Goal: Transaction & Acquisition: Purchase product/service

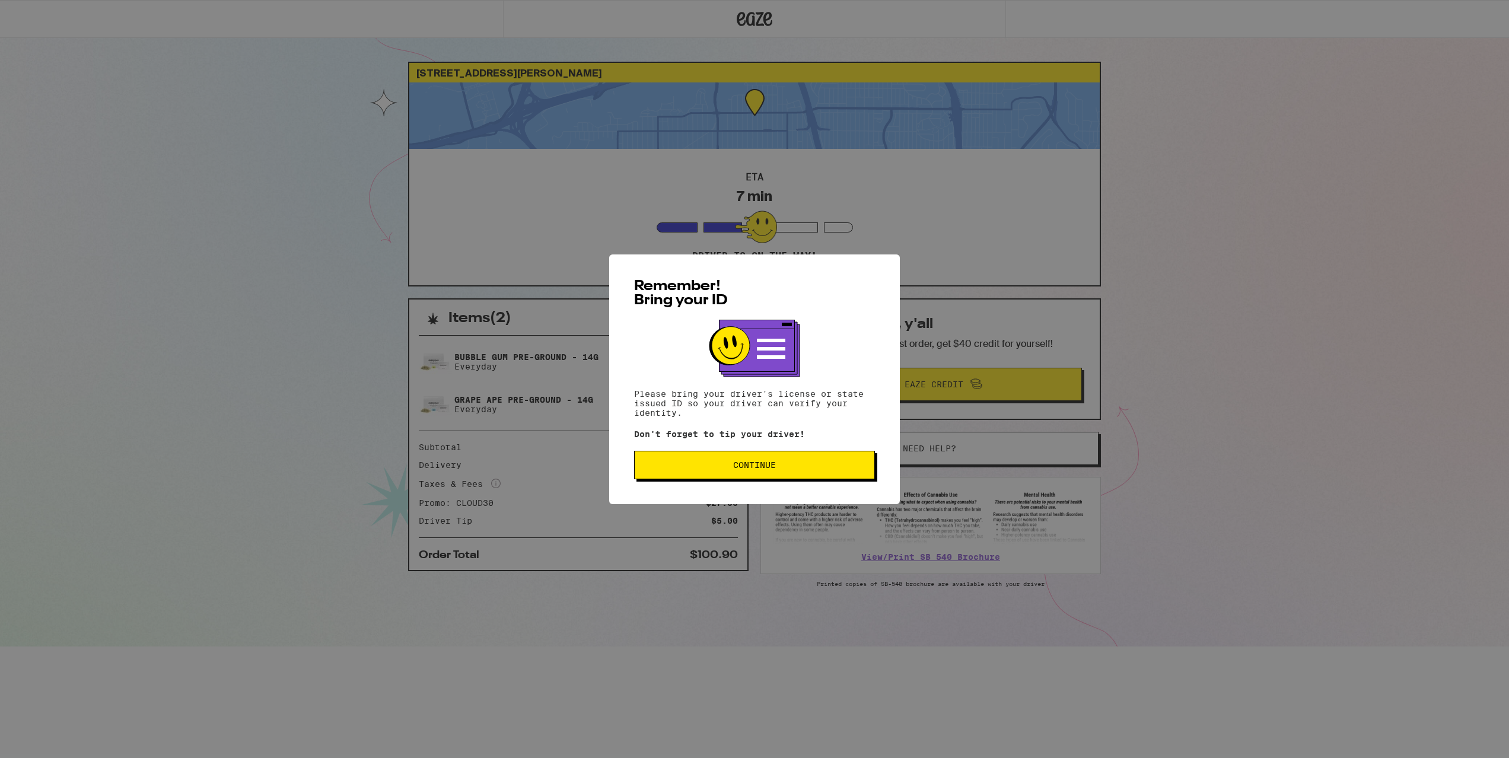
click at [752, 459] on button "Continue" at bounding box center [754, 465] width 241 height 28
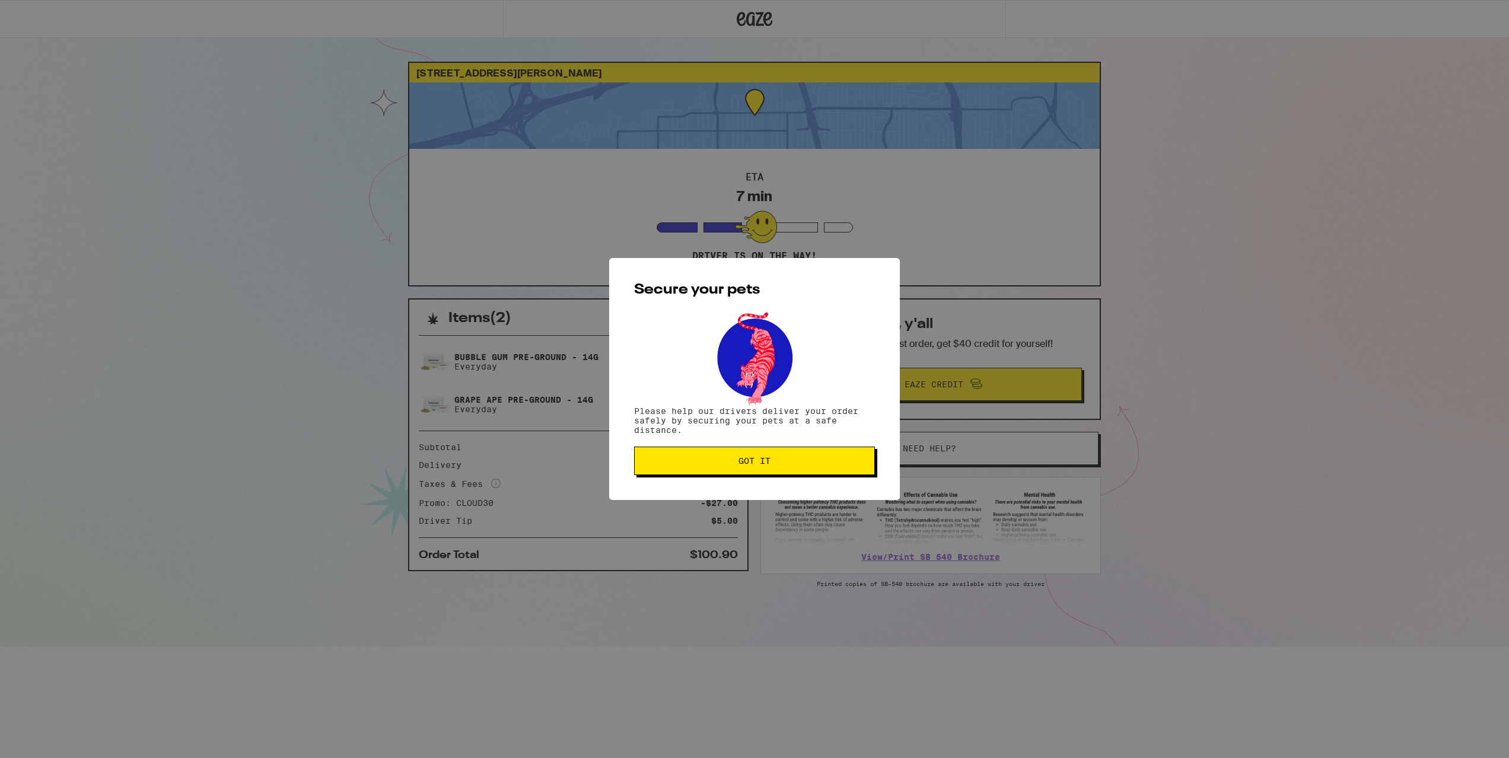
click at [762, 481] on div "Secure your pets Please help our drivers deliver your order safely by securing …" at bounding box center [754, 379] width 291 height 242
click at [763, 464] on span "Got it" at bounding box center [755, 461] width 32 height 8
